Goal: Task Accomplishment & Management: Manage account settings

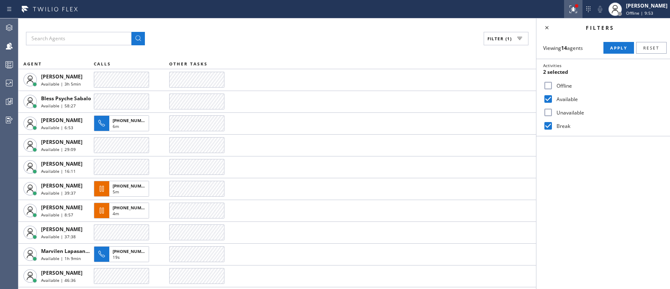
click at [564, 17] on button at bounding box center [573, 9] width 18 height 18
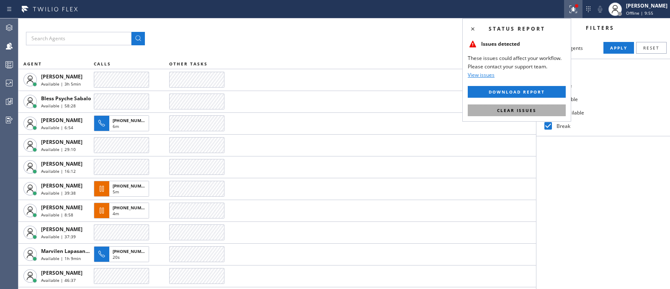
click at [538, 105] on button "Clear issues" at bounding box center [517, 110] width 98 height 12
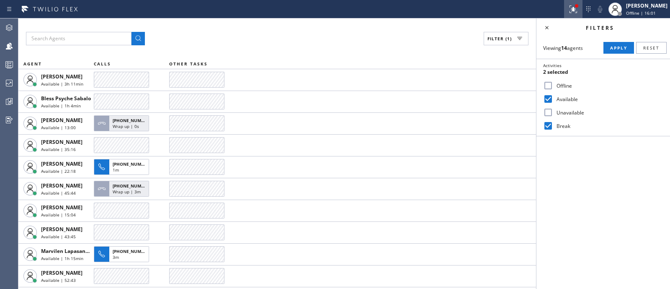
click at [564, 15] on button at bounding box center [573, 9] width 18 height 18
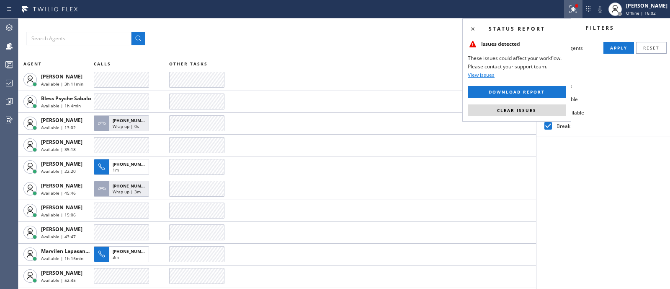
click at [535, 116] on div "Status report Issues detected These issues could affect your workflow. Please c…" at bounding box center [516, 69] width 109 height 103
click at [537, 112] on button "Clear issues" at bounding box center [517, 110] width 98 height 12
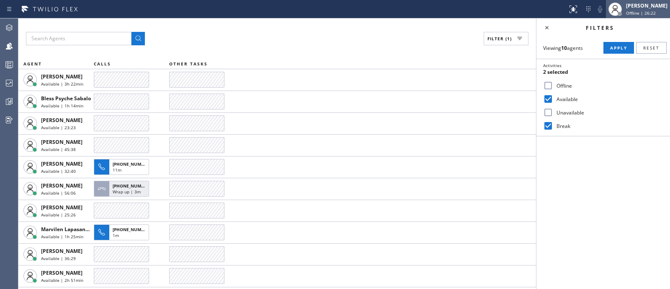
click at [647, 17] on div "[PERSON_NAME] Offline | 26:22" at bounding box center [638, 9] width 64 height 18
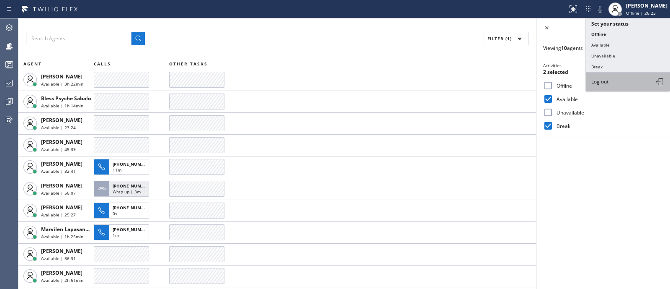
click at [626, 87] on button "Log out" at bounding box center [628, 81] width 84 height 18
